Goal: Navigation & Orientation: Find specific page/section

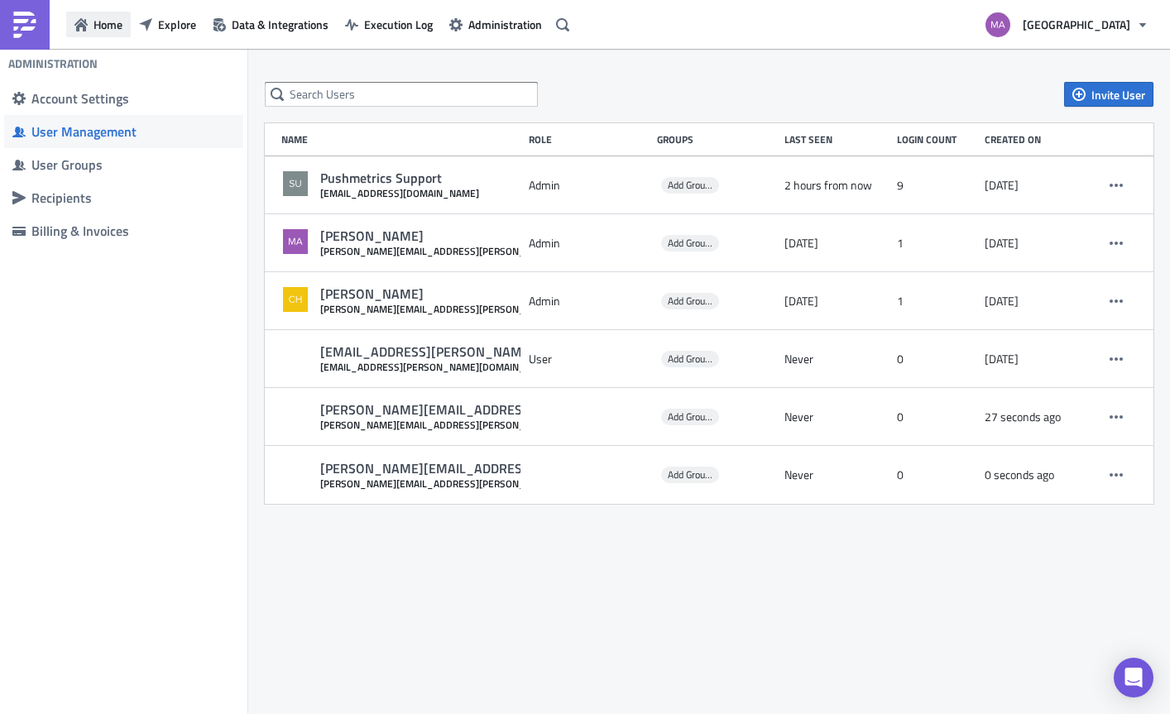
click at [77, 31] on icon "button" at bounding box center [80, 24] width 13 height 13
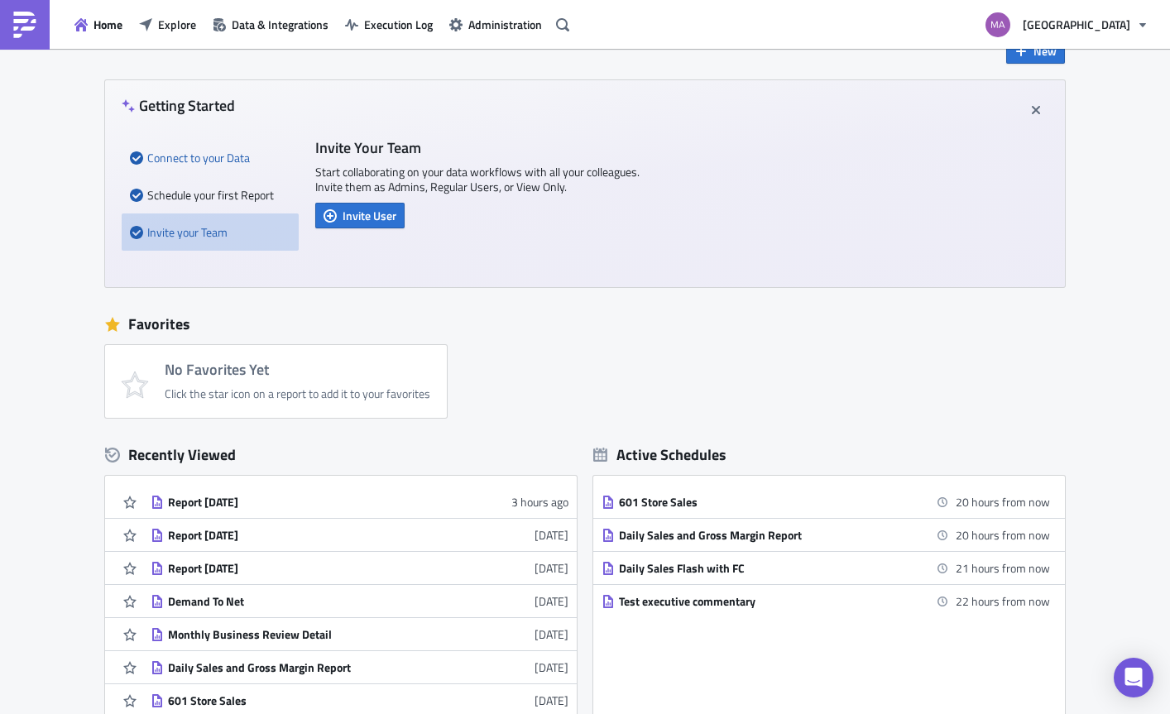
scroll to position [219, 0]
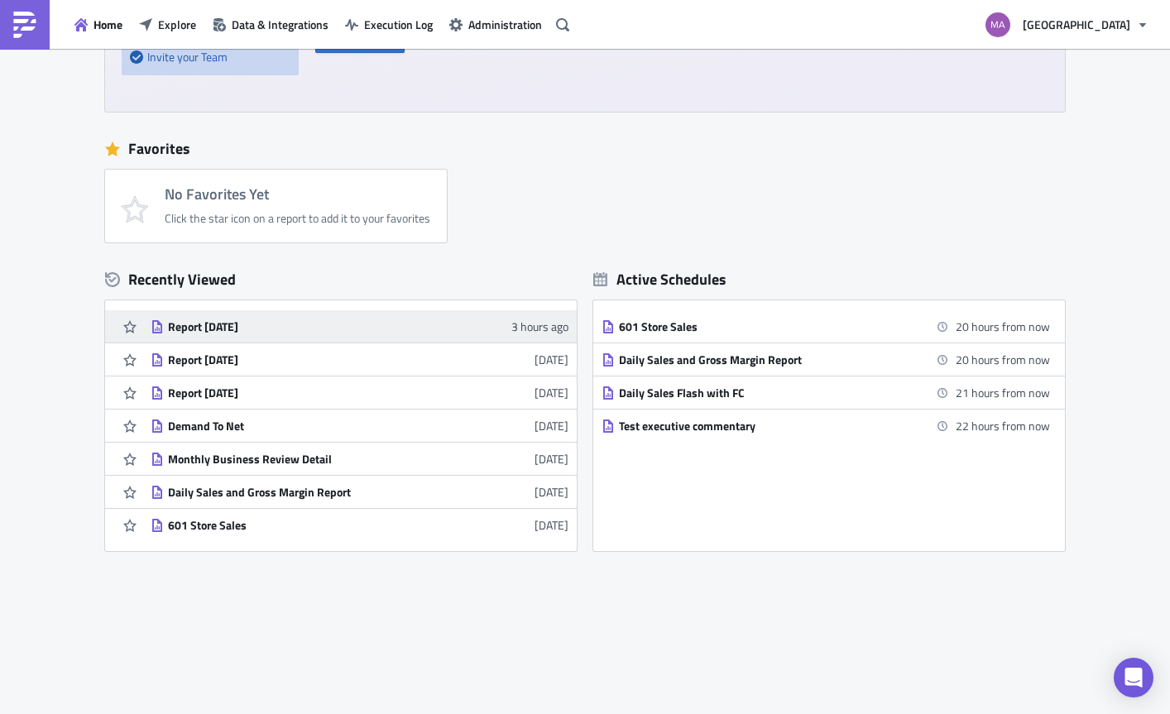
click at [209, 320] on div "Report [DATE]" at bounding box center [313, 326] width 290 height 15
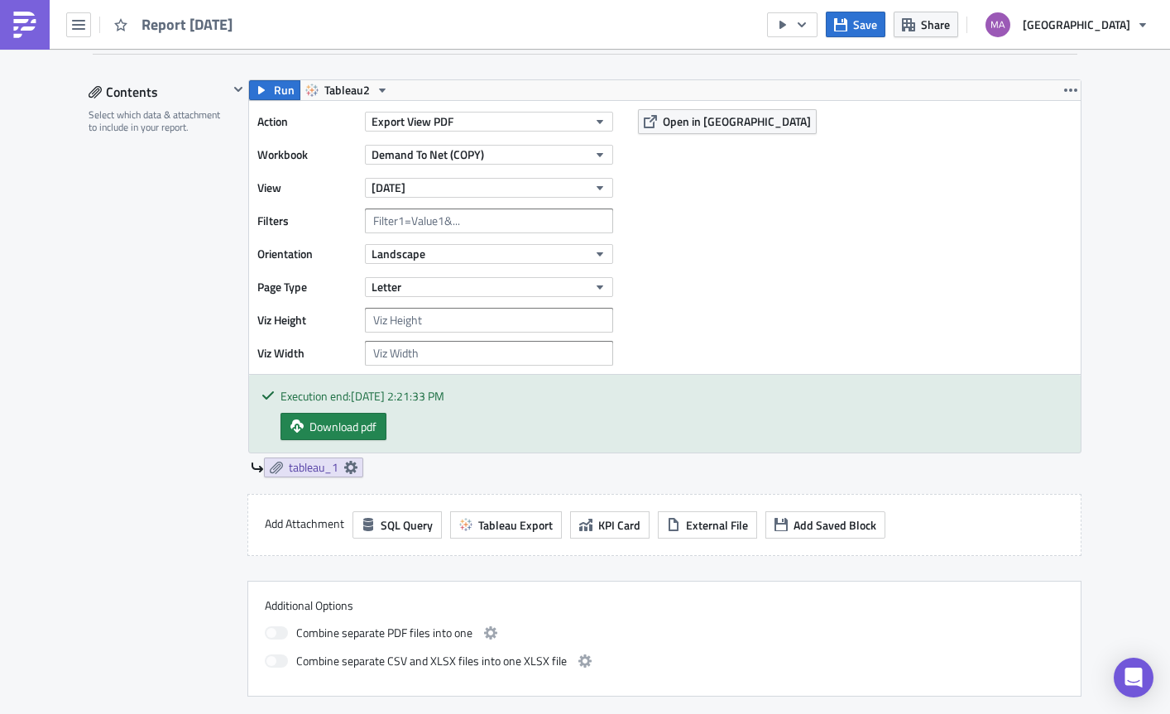
scroll to position [396, 0]
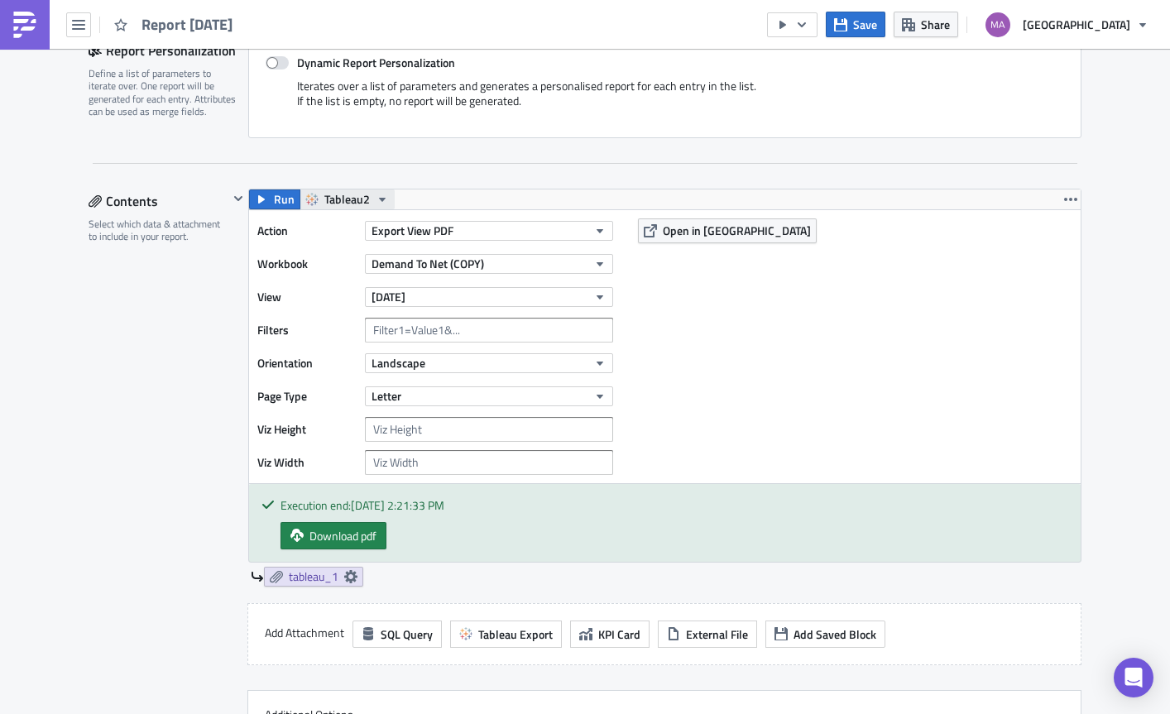
click at [356, 193] on span "Tableau2" at bounding box center [347, 199] width 46 height 20
click at [372, 228] on div "Tableau" at bounding box center [380, 226] width 118 height 17
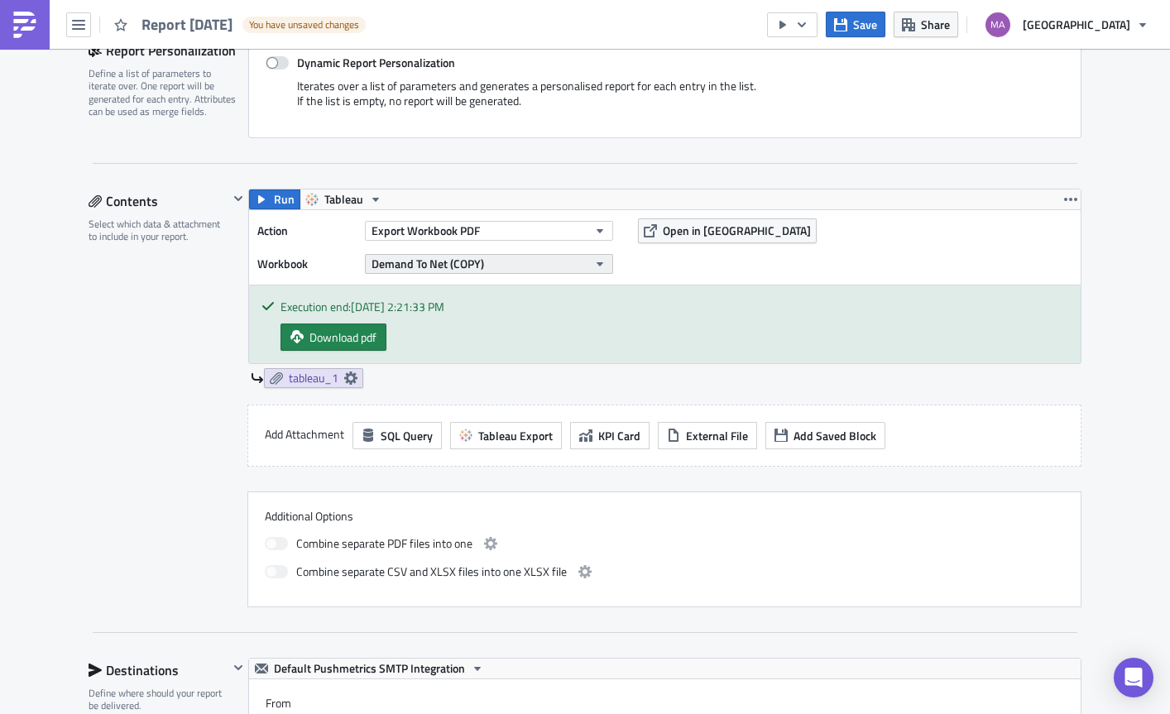
click at [425, 261] on span "Demand To Net (COPY)" at bounding box center [428, 263] width 113 height 17
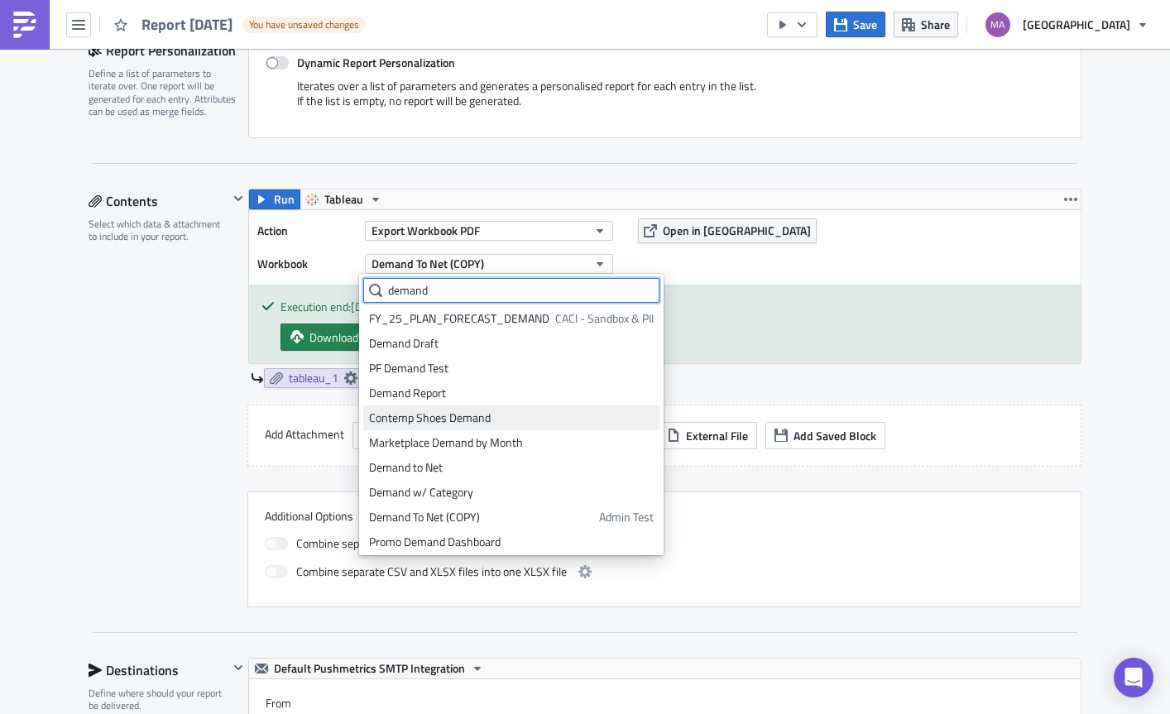
scroll to position [29, 0]
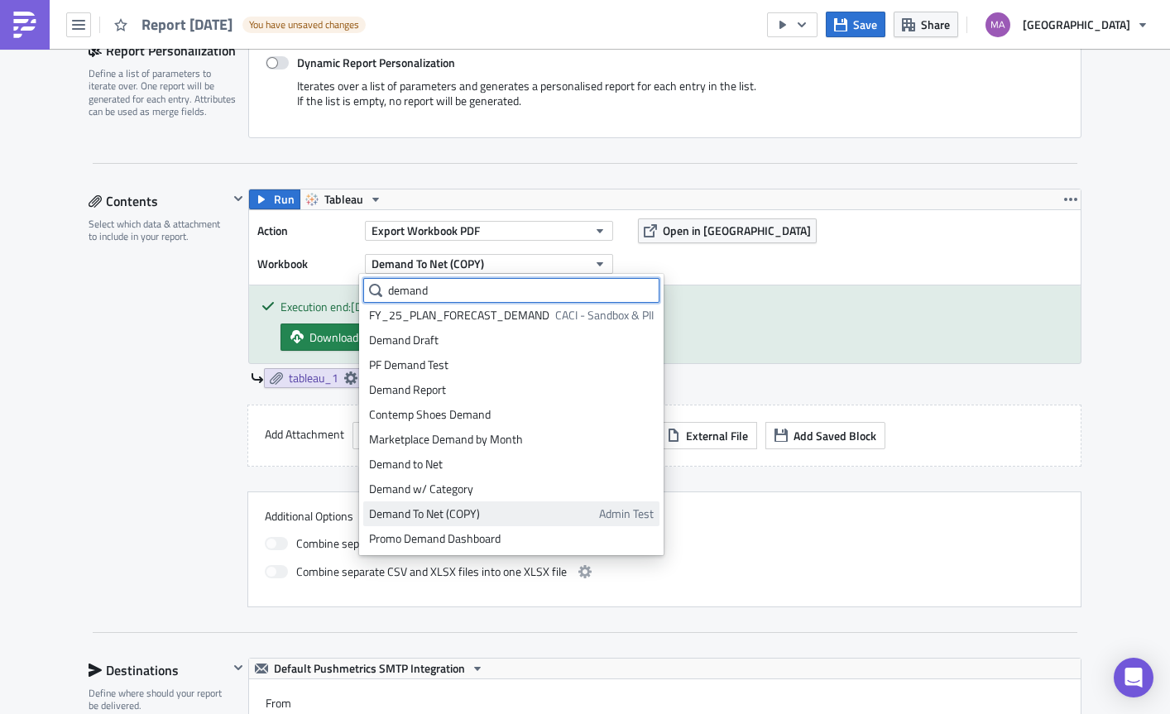
type input "demand"
click at [526, 517] on div "Demand To Net (COPY)" at bounding box center [481, 514] width 224 height 17
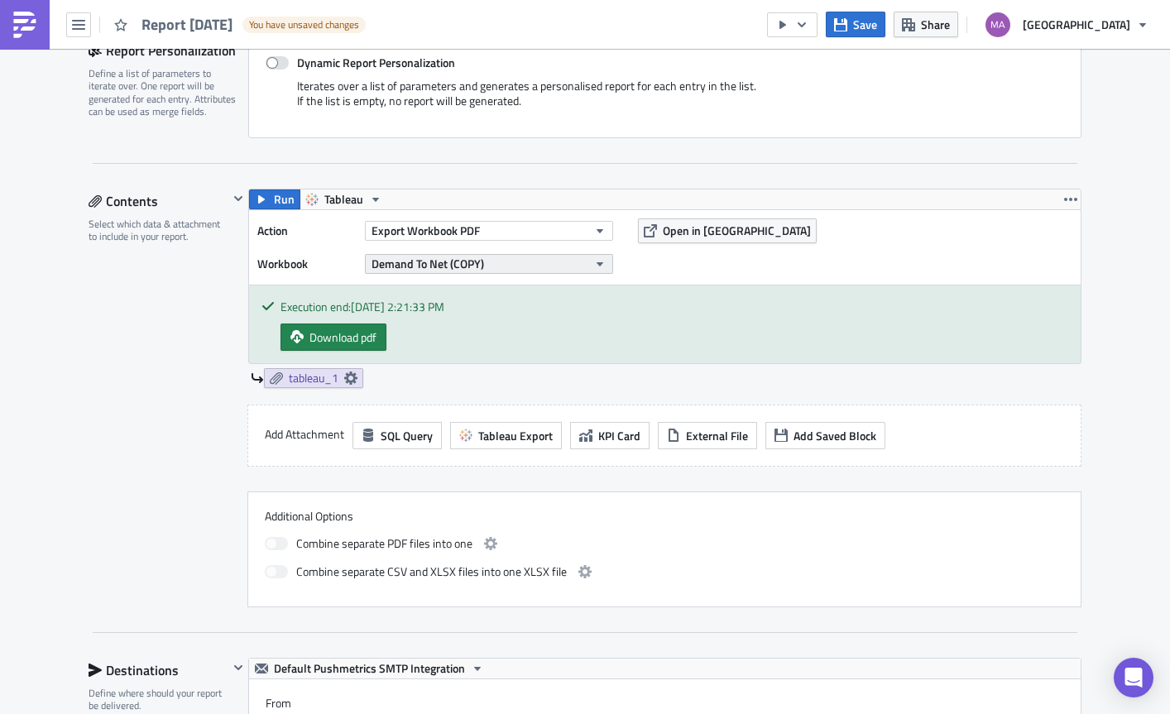
click at [522, 261] on button "Demand To Net (COPY)" at bounding box center [489, 264] width 248 height 20
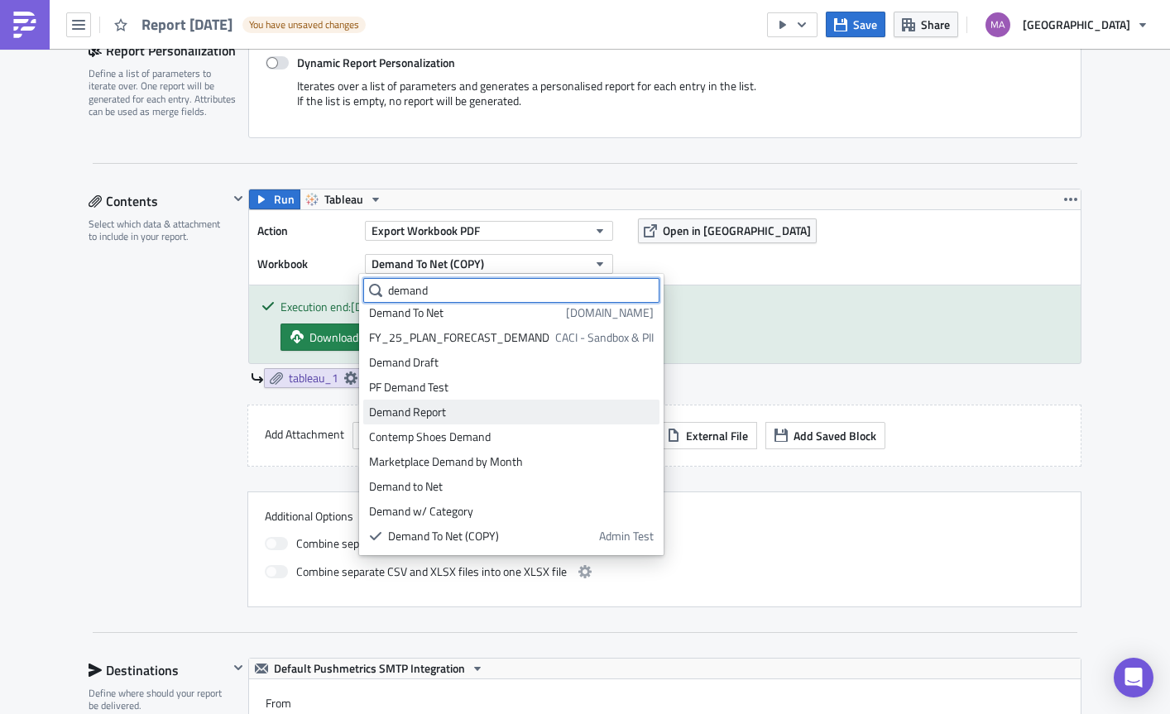
scroll to position [3, 0]
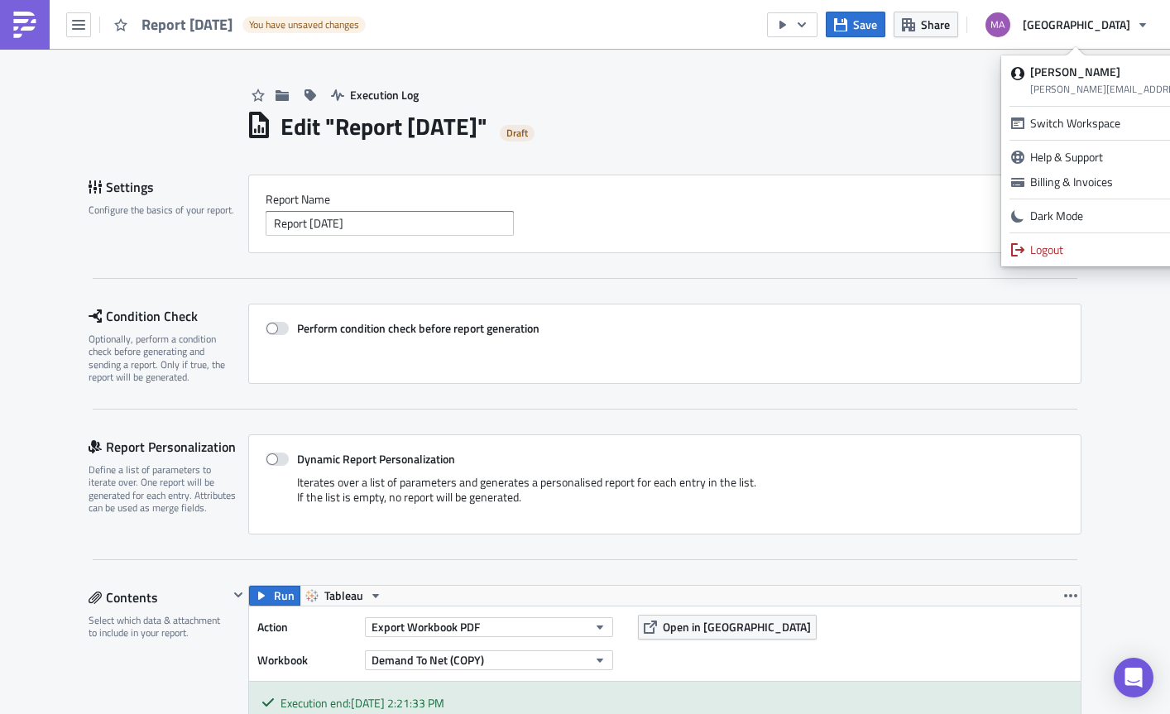
scroll to position [511, 0]
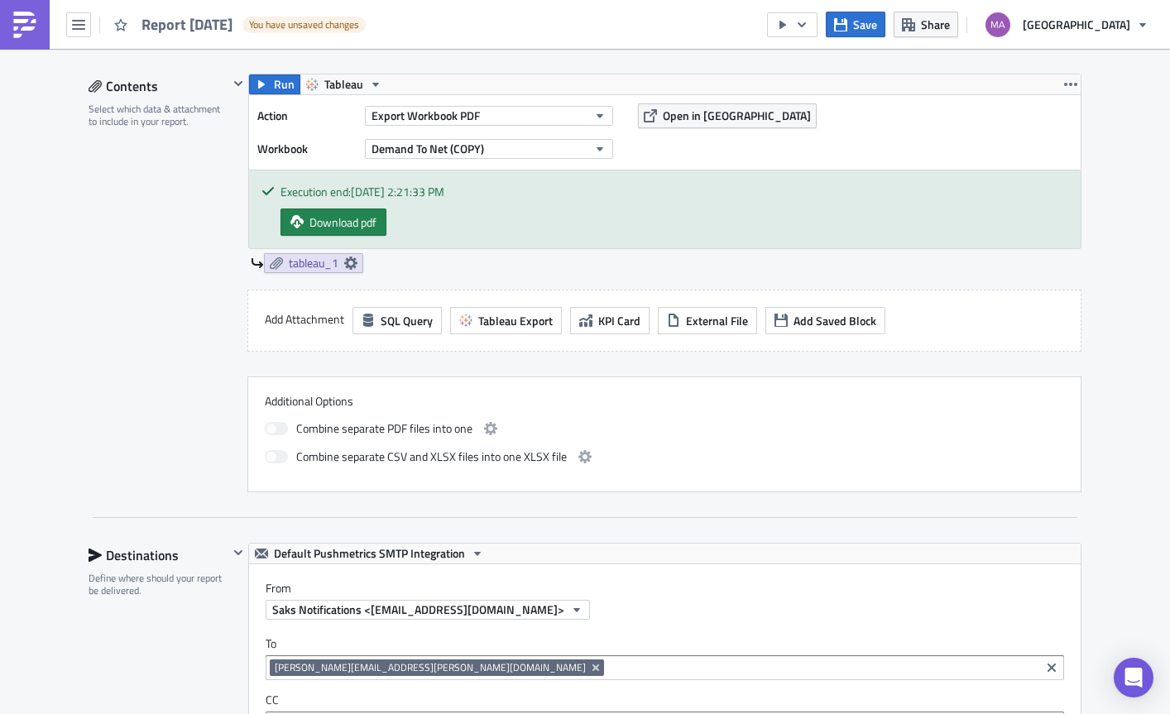
click at [22, 17] on img at bounding box center [25, 25] width 26 height 26
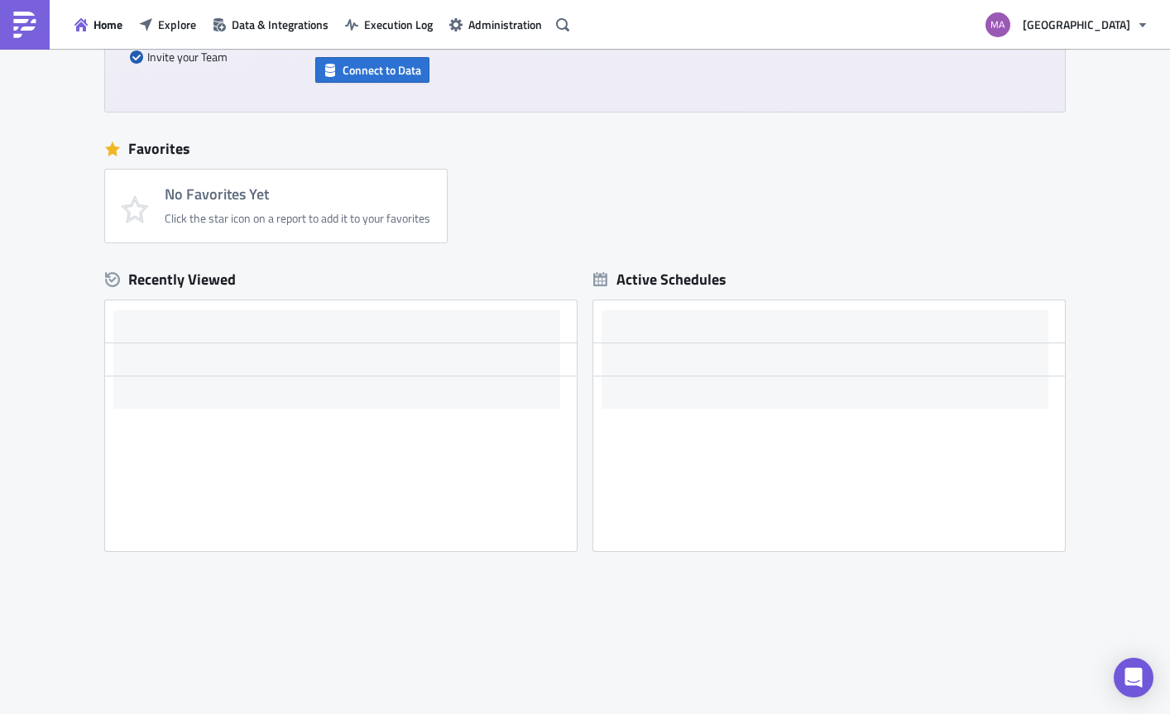
scroll to position [219, 0]
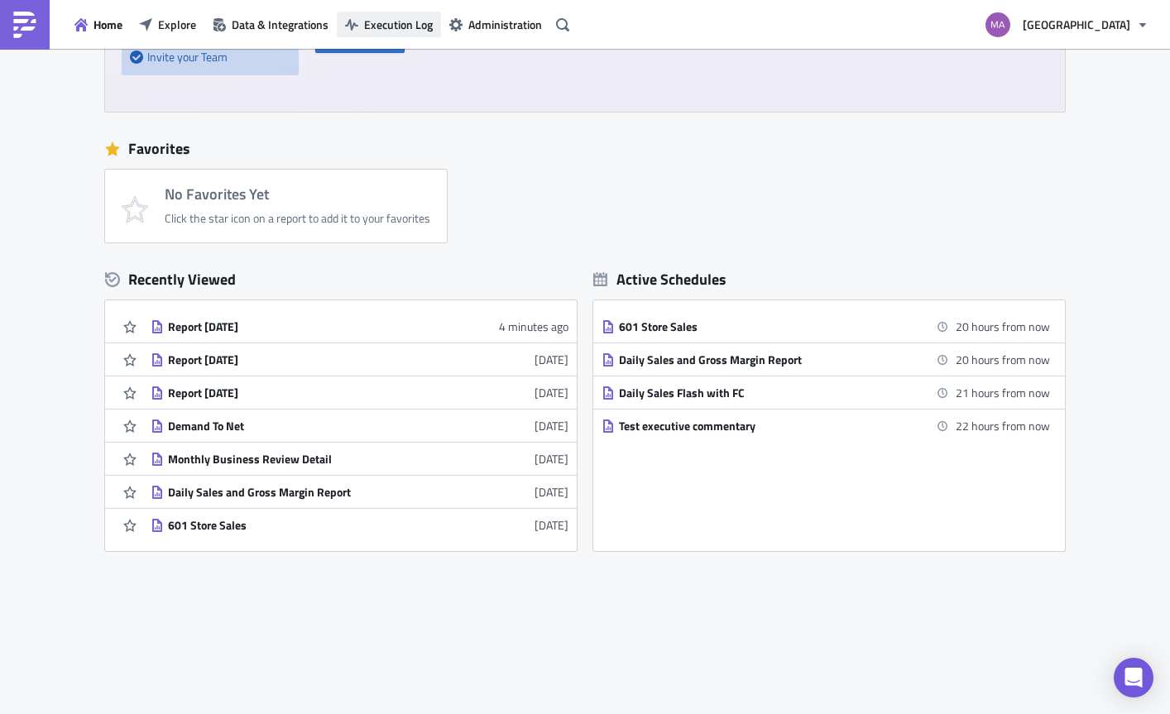
click at [402, 18] on span "Execution Log" at bounding box center [398, 24] width 69 height 17
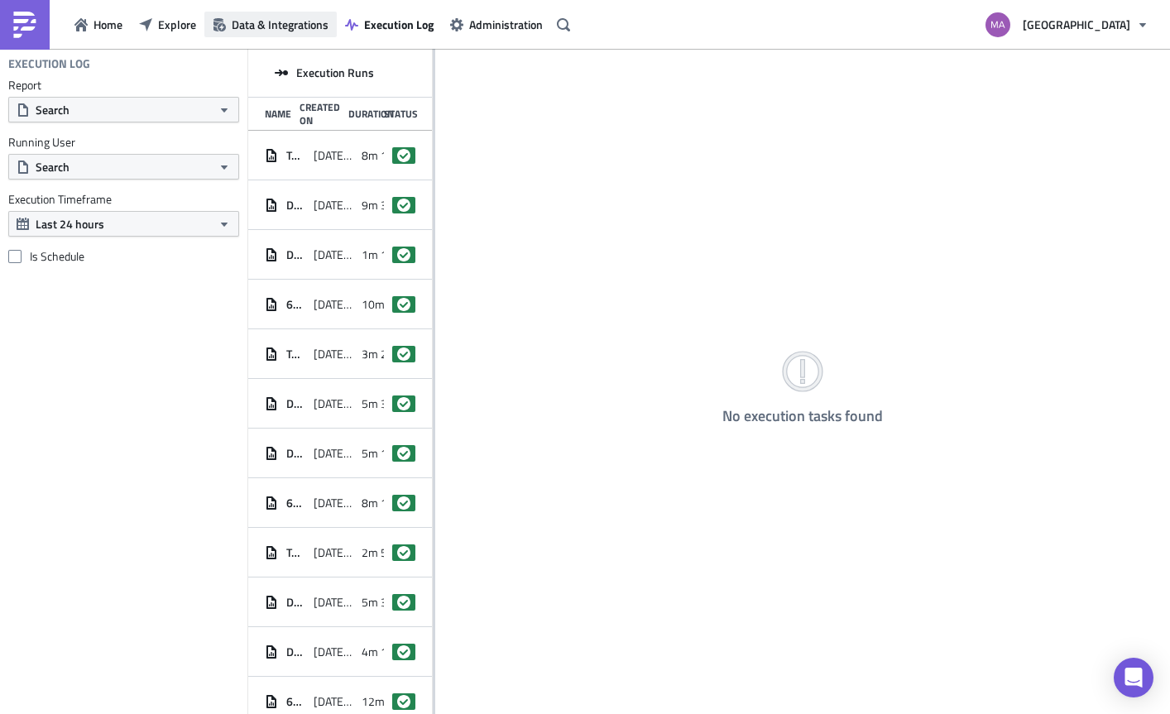
click at [236, 22] on span "Data & Integrations" at bounding box center [280, 24] width 97 height 17
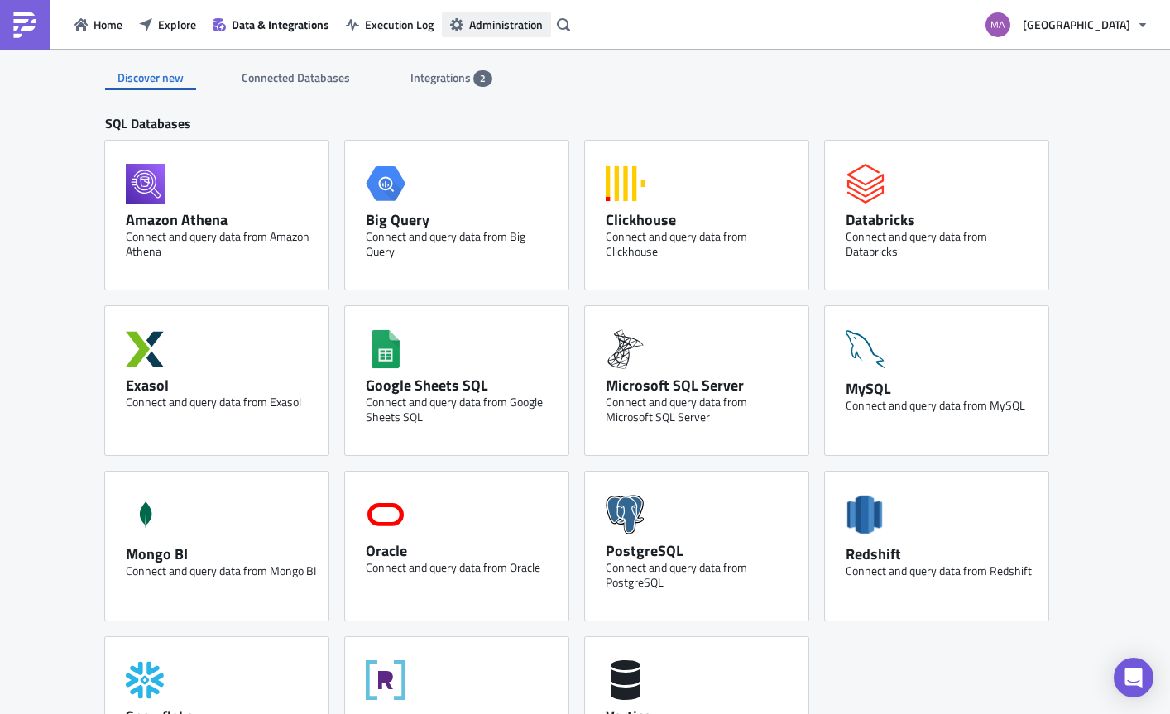
click at [472, 22] on span "Administration" at bounding box center [506, 24] width 74 height 17
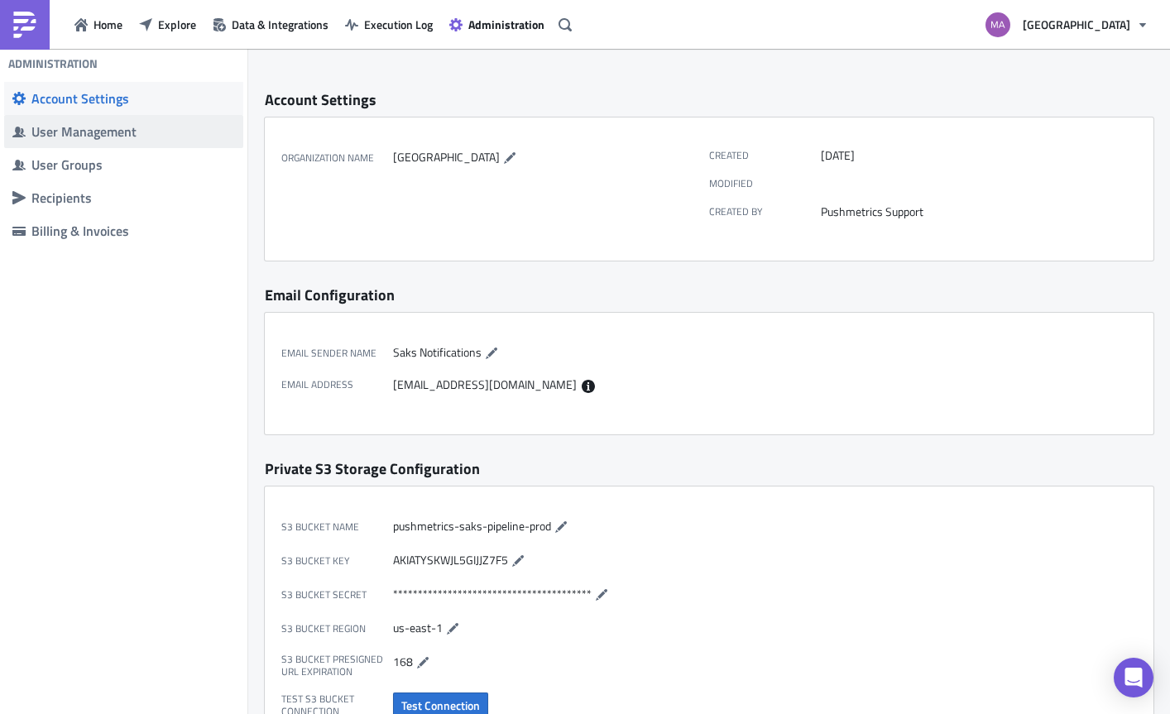
click at [118, 132] on div "User Management" at bounding box center [133, 131] width 204 height 17
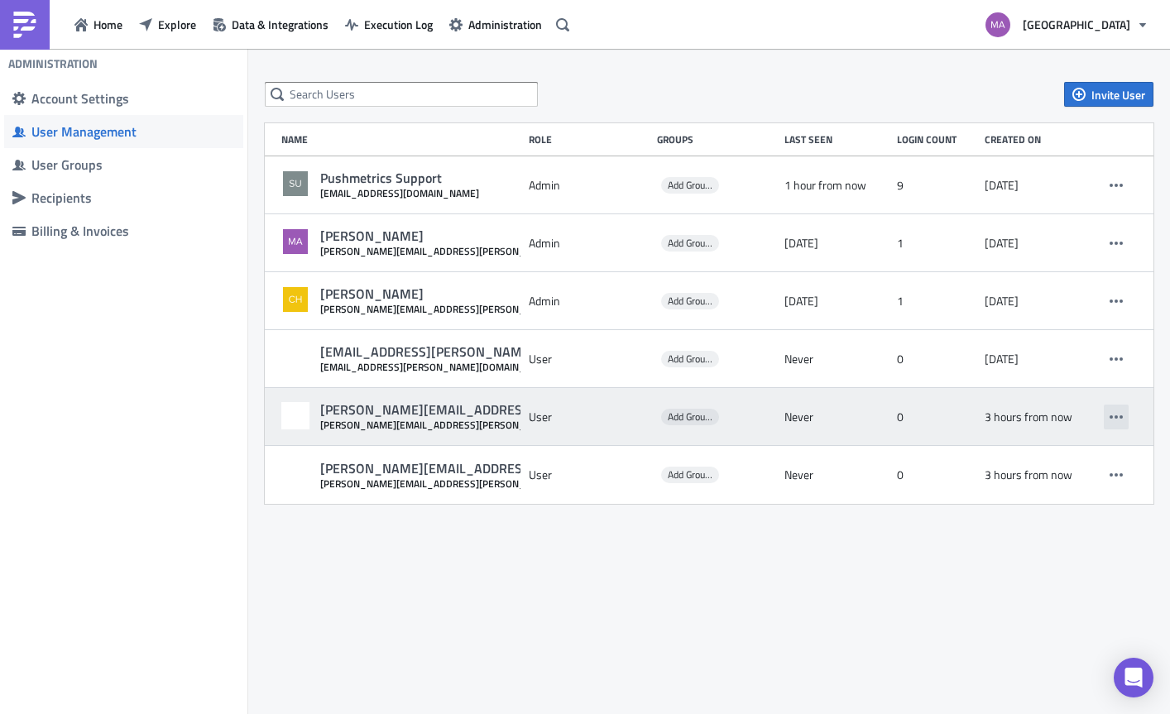
click at [1120, 417] on icon "button" at bounding box center [1116, 416] width 13 height 3
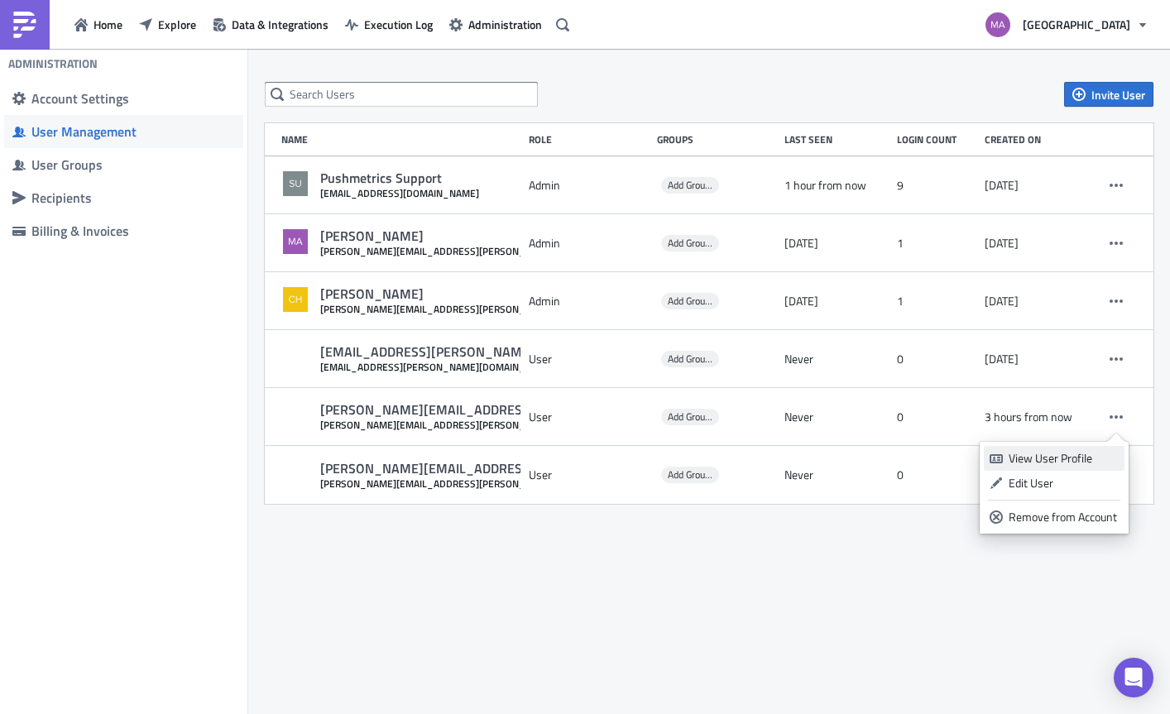
click at [1095, 455] on div "View User Profile" at bounding box center [1064, 458] width 110 height 17
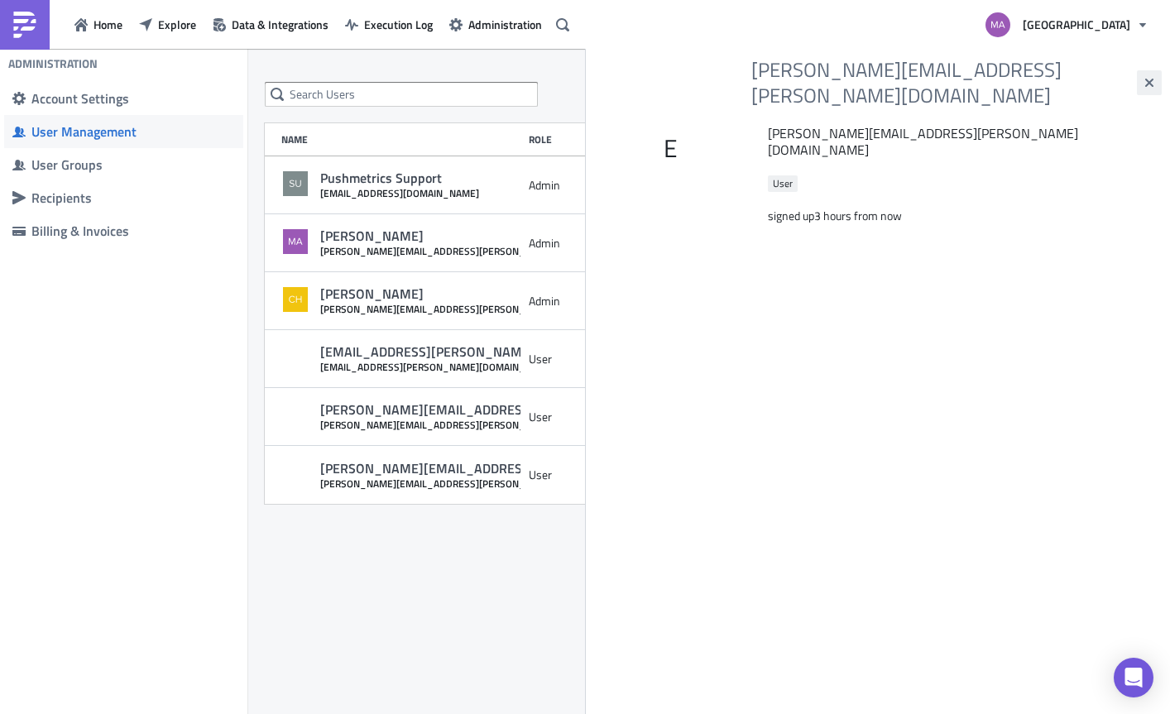
click at [1144, 76] on icon "button" at bounding box center [1149, 82] width 13 height 13
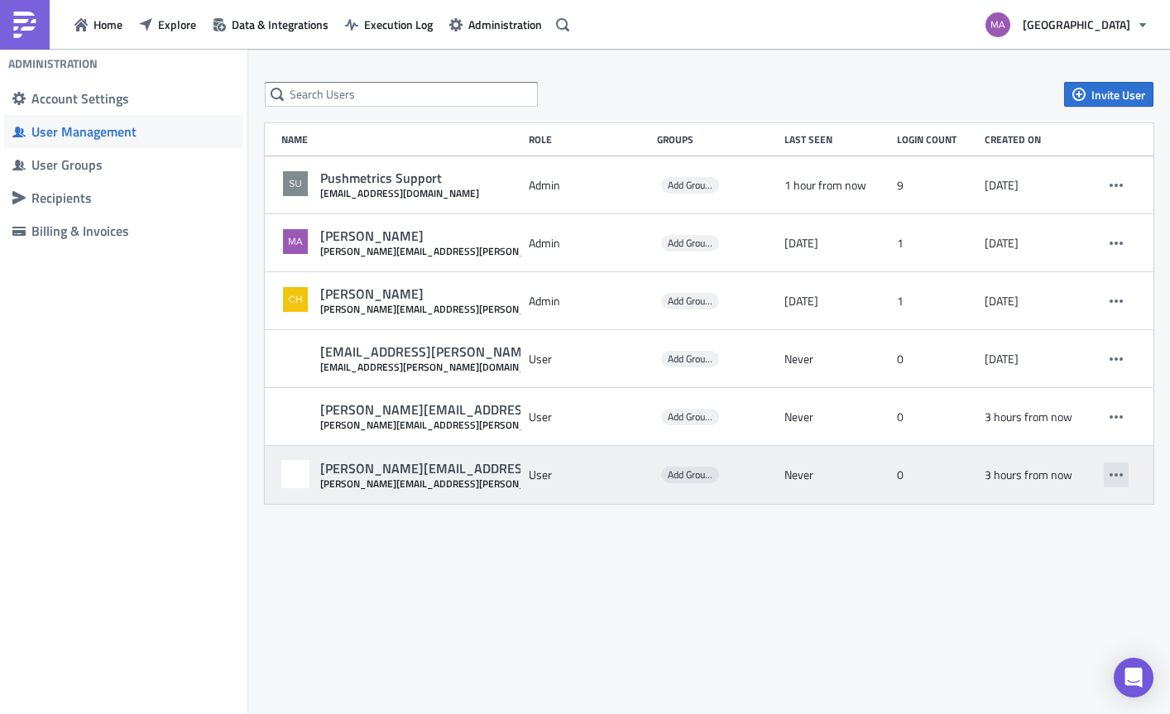
click at [1120, 468] on icon "button" at bounding box center [1116, 474] width 13 height 13
